Goal: Task Accomplishment & Management: Manage account settings

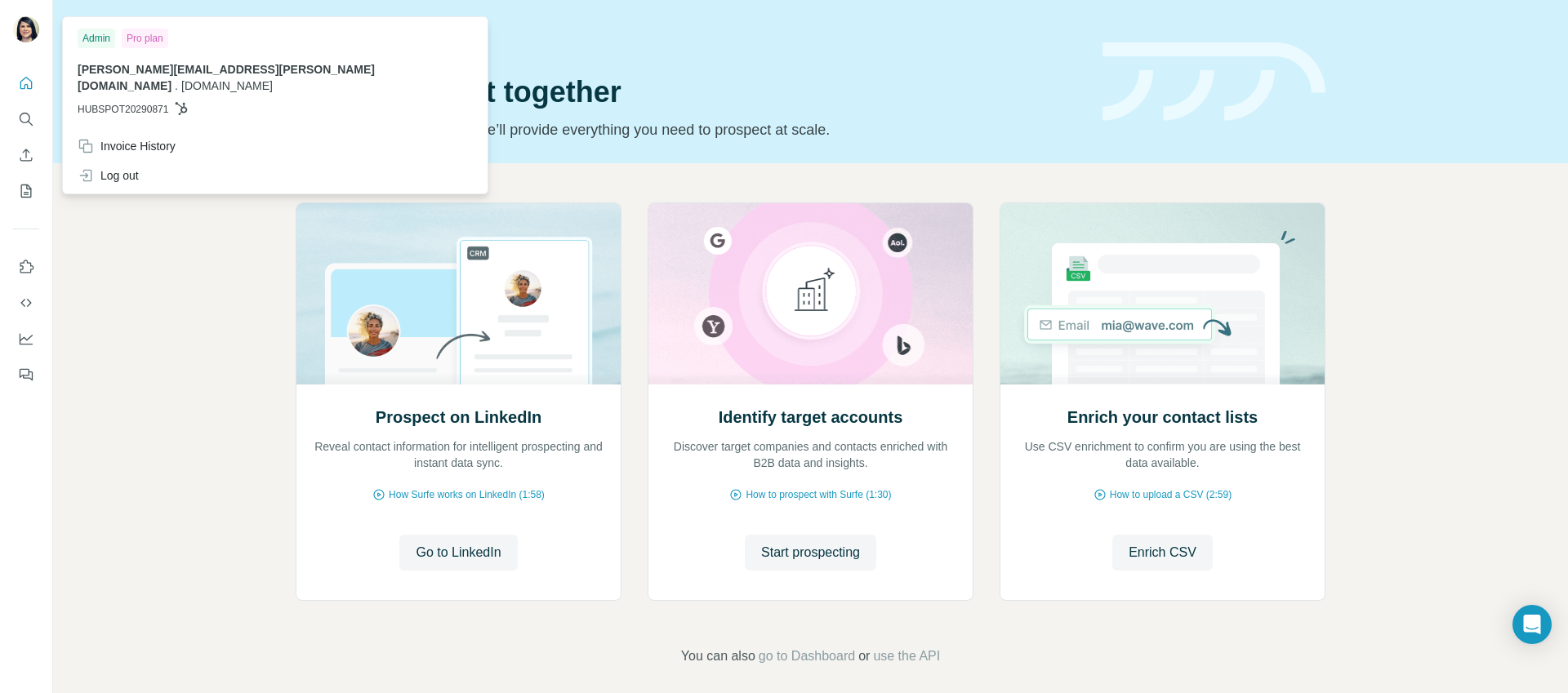
click at [27, 28] on img at bounding box center [26, 28] width 26 height 26
click at [154, 138] on div "Invoice History" at bounding box center [126, 146] width 98 height 16
